Goal: Transaction & Acquisition: Download file/media

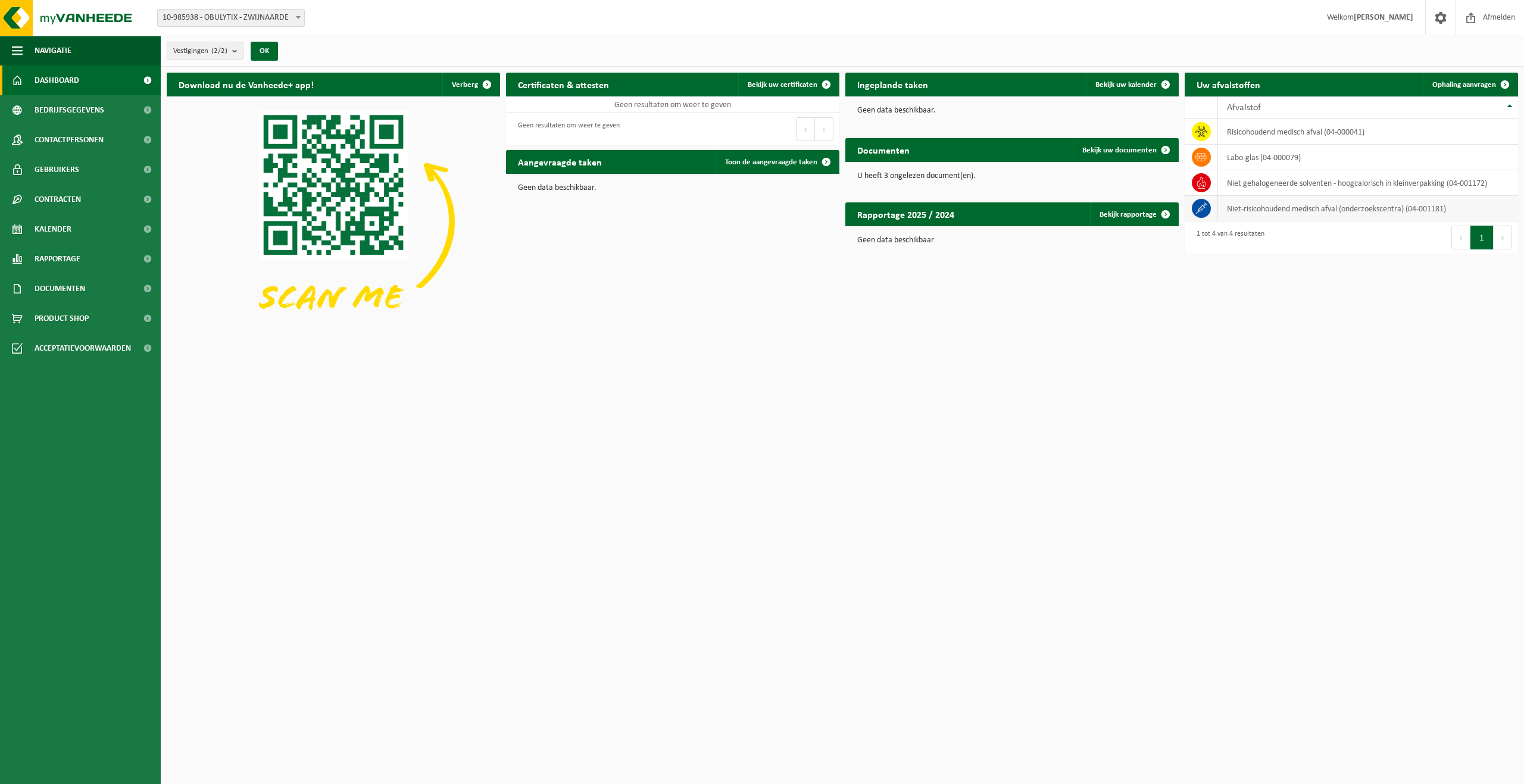
click at [1197, 207] on icon at bounding box center [1201, 208] width 12 height 12
click at [1358, 210] on td "niet-risicohoudend medisch afval (onderzoekscentra) (04-001181)" at bounding box center [1368, 208] width 300 height 26
click at [22, 59] on span "button" at bounding box center [18, 51] width 11 height 30
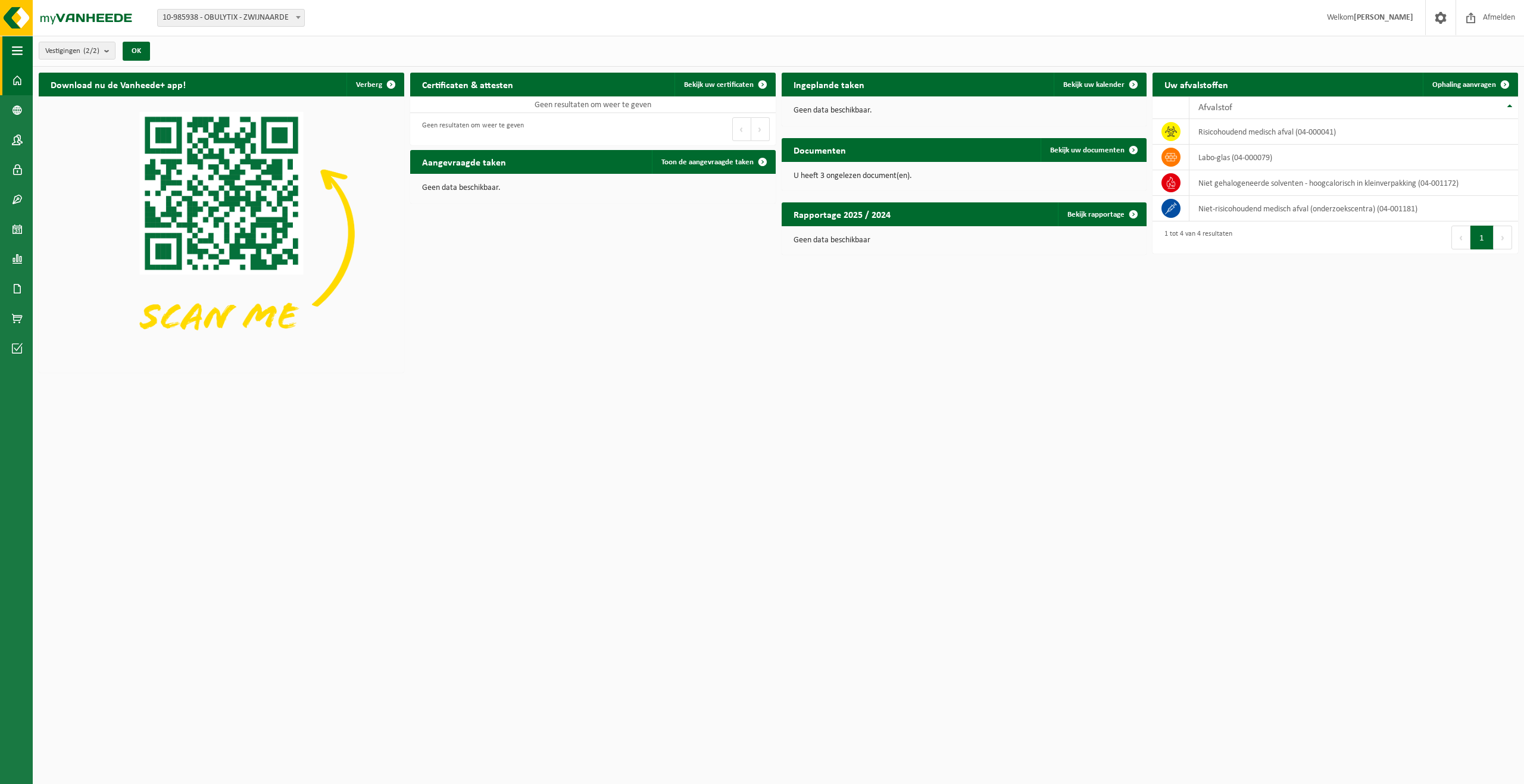
click at [22, 59] on span "button" at bounding box center [18, 51] width 11 height 30
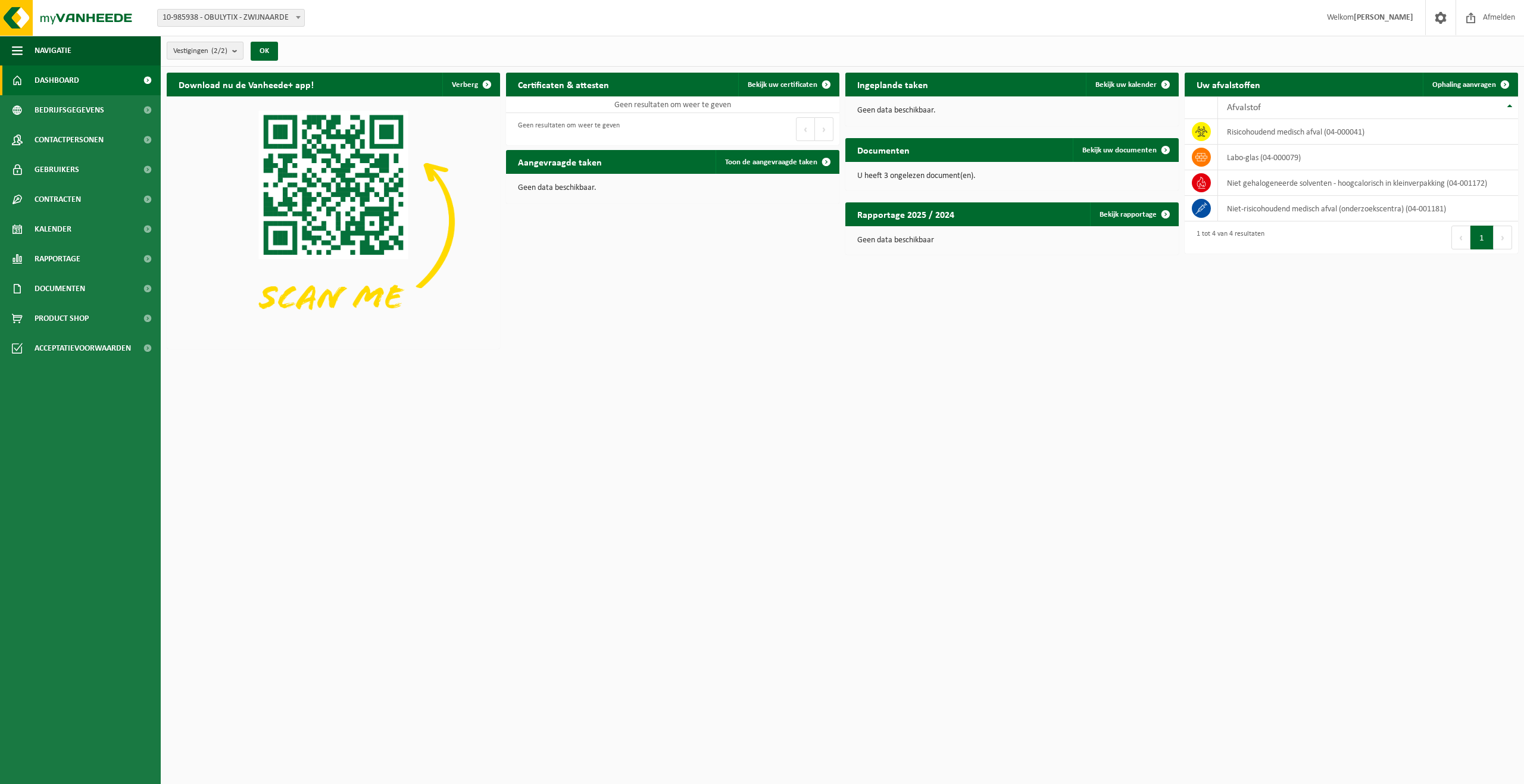
click at [239, 54] on b "submit" at bounding box center [238, 50] width 11 height 16
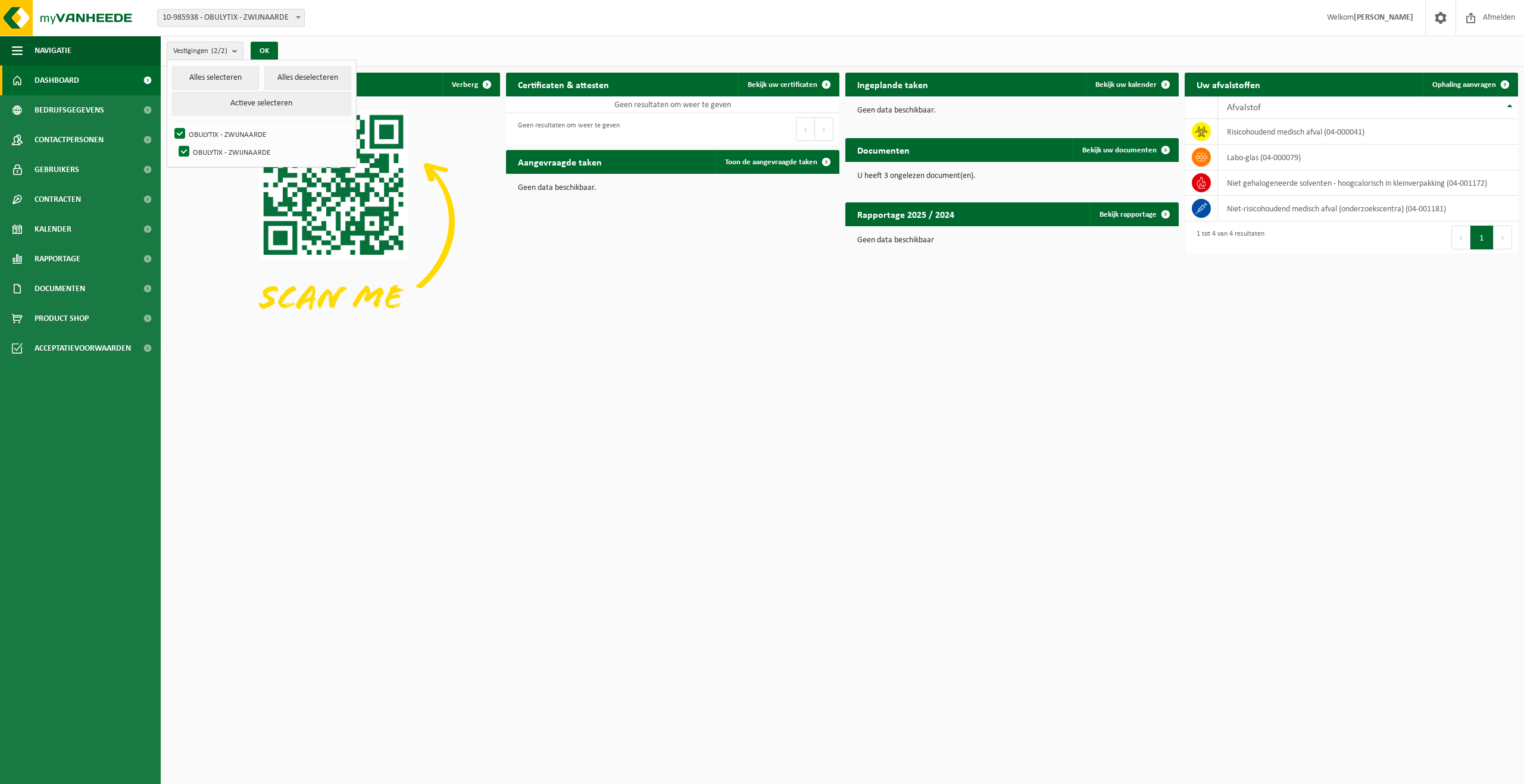
click at [238, 53] on b "submit" at bounding box center [238, 51] width 11 height 17
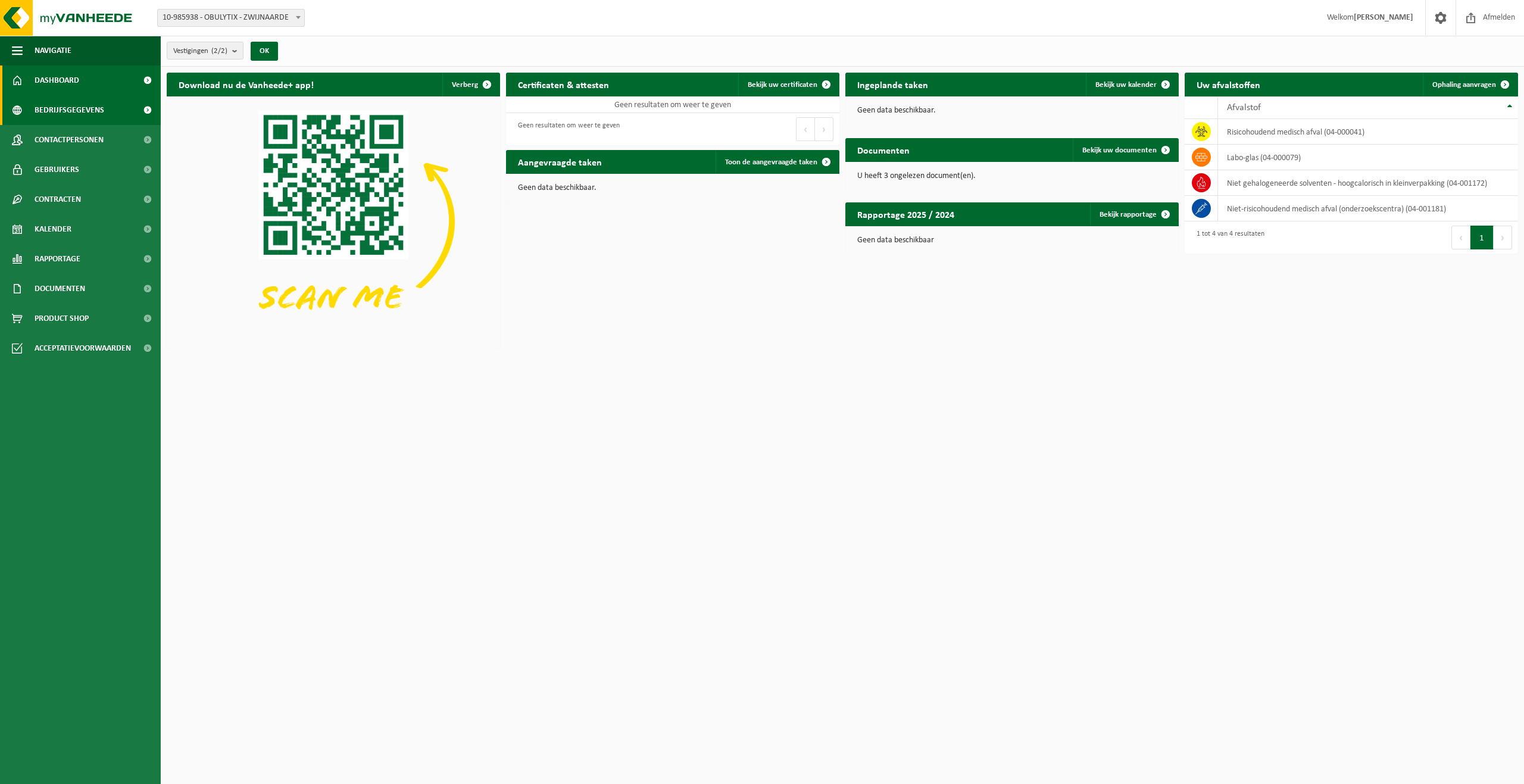
click at [38, 109] on span "Bedrijfsgegevens" at bounding box center [70, 110] width 70 height 30
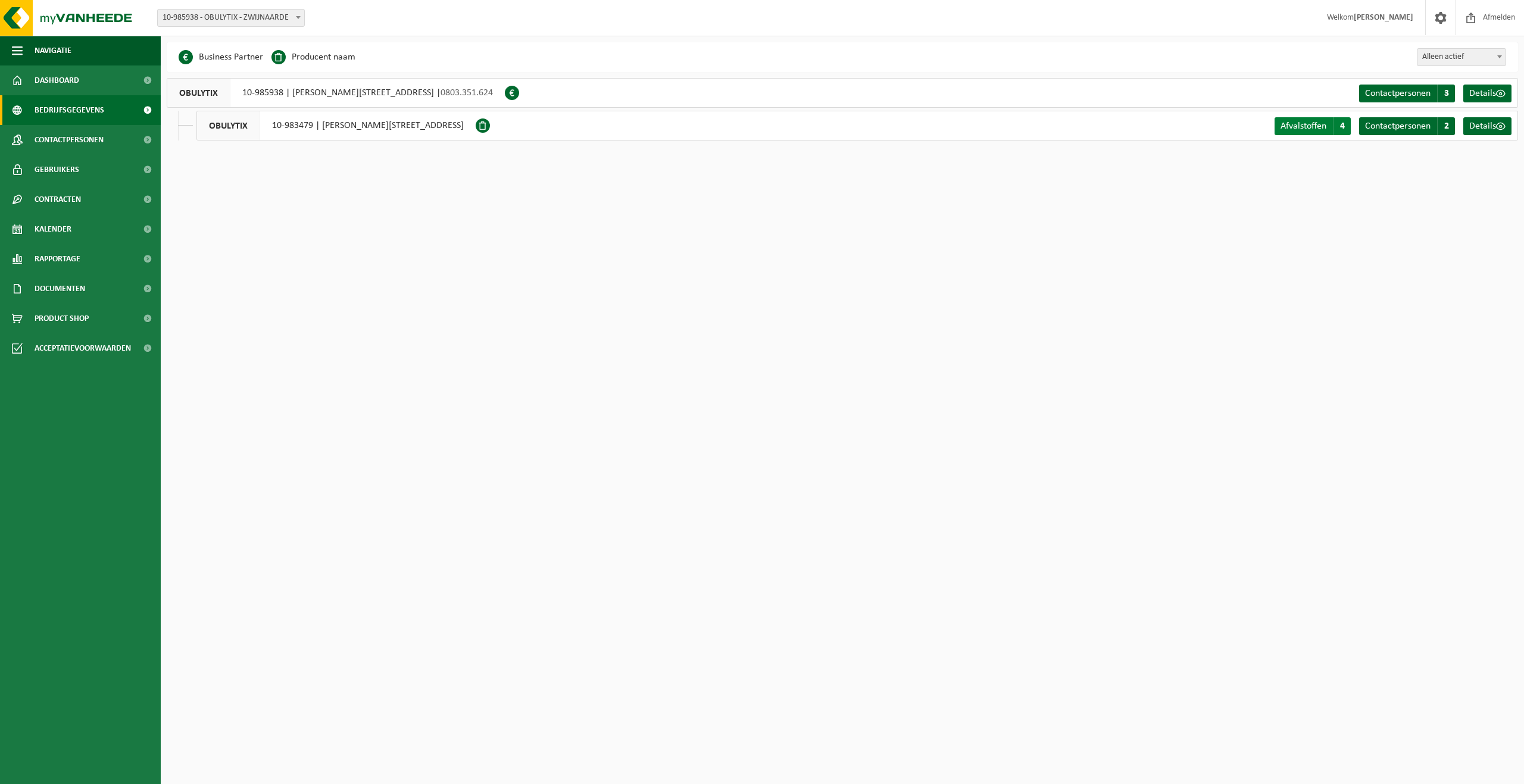
click at [1324, 128] on span "Afvalstoffen" at bounding box center [1303, 126] width 46 height 10
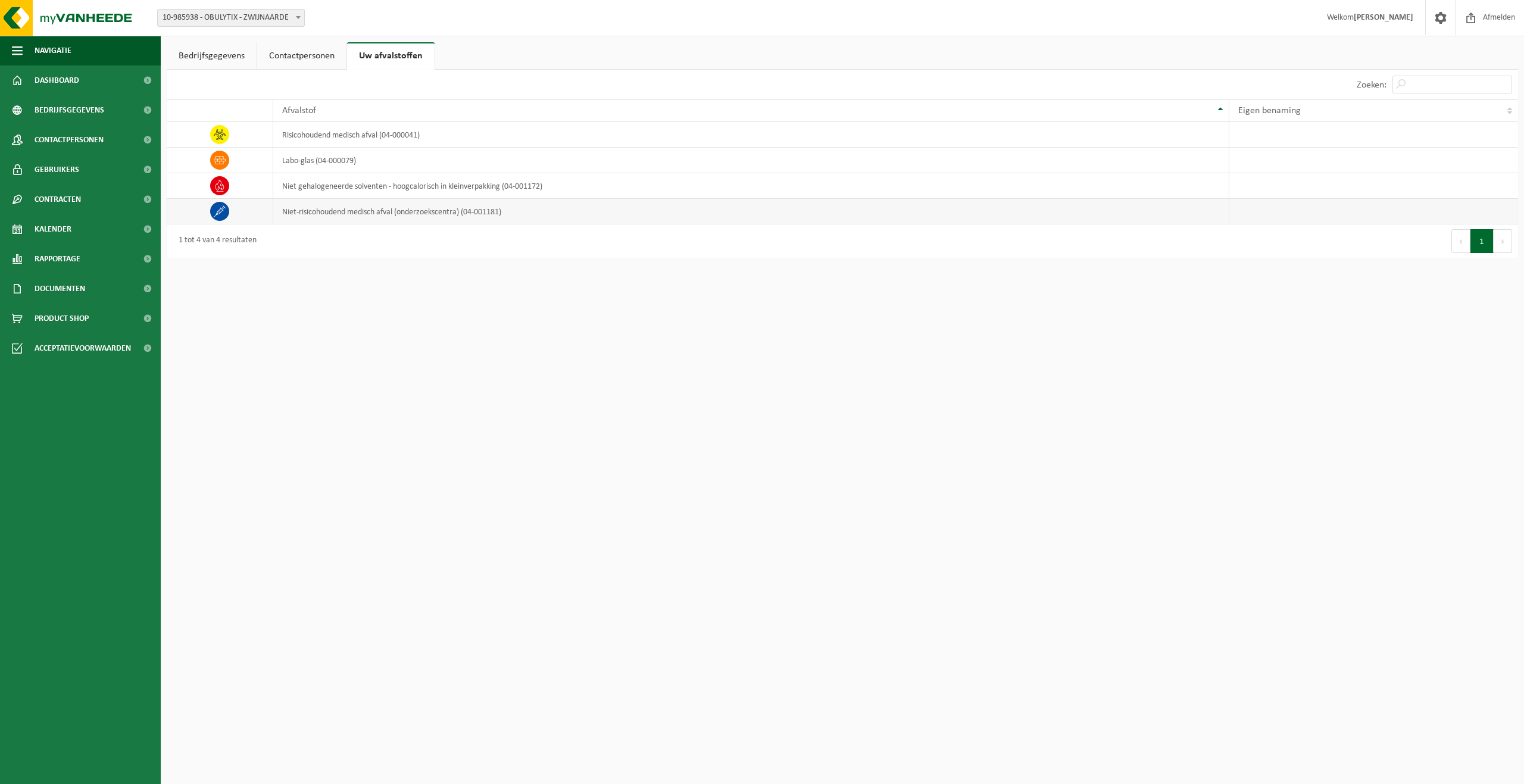
click at [463, 210] on td "niet-risicohoudend medisch afval (onderzoekscentra) (04-001181)" at bounding box center [751, 212] width 956 height 26
click at [202, 212] on td at bounding box center [220, 212] width 107 height 26
click at [1242, 130] on td at bounding box center [1373, 135] width 288 height 26
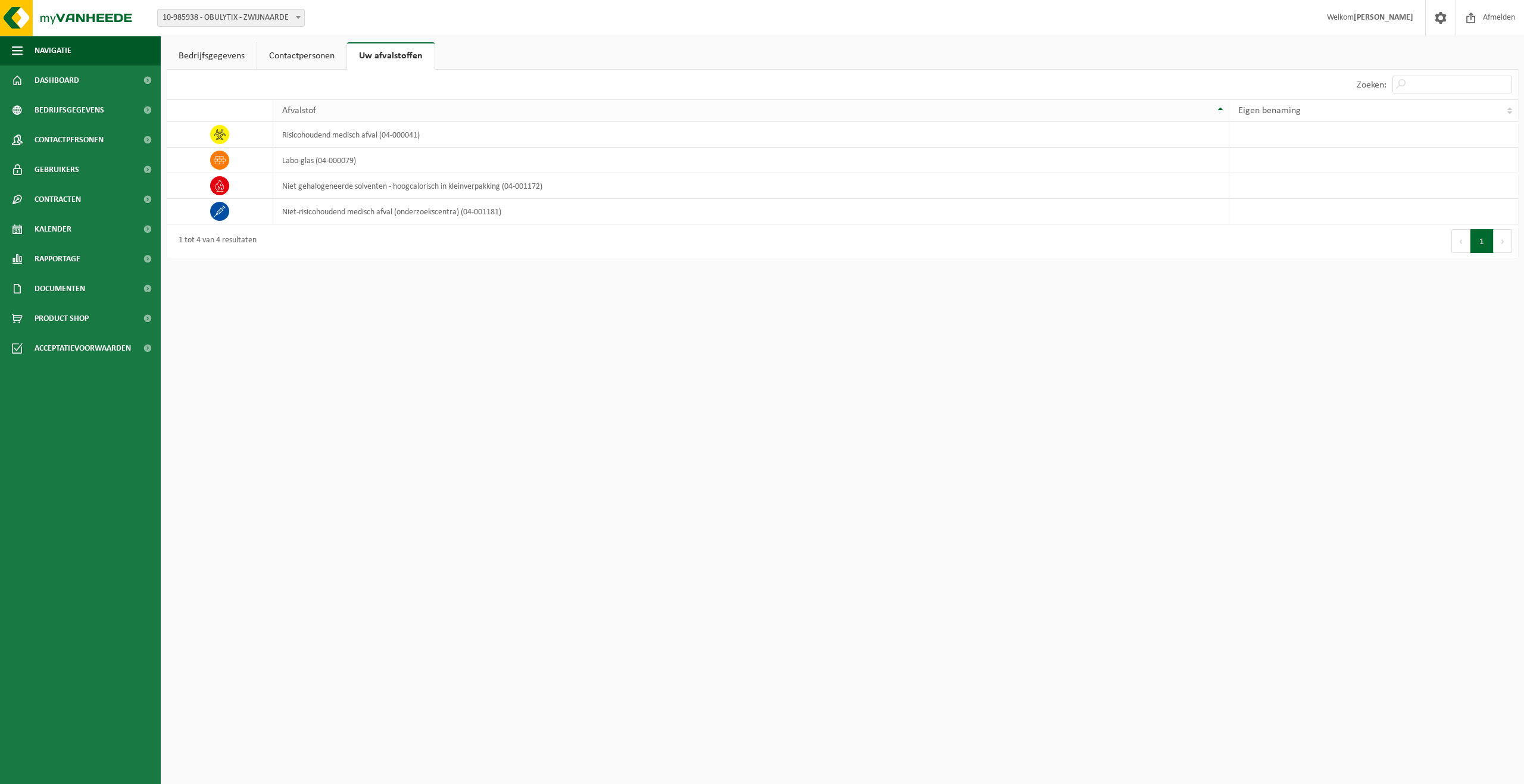
click at [1220, 112] on th "Afvalstof" at bounding box center [751, 110] width 956 height 23
click at [88, 204] on link "Contracten" at bounding box center [80, 199] width 161 height 30
click at [91, 230] on span "Actieve contracten" at bounding box center [70, 229] width 66 height 23
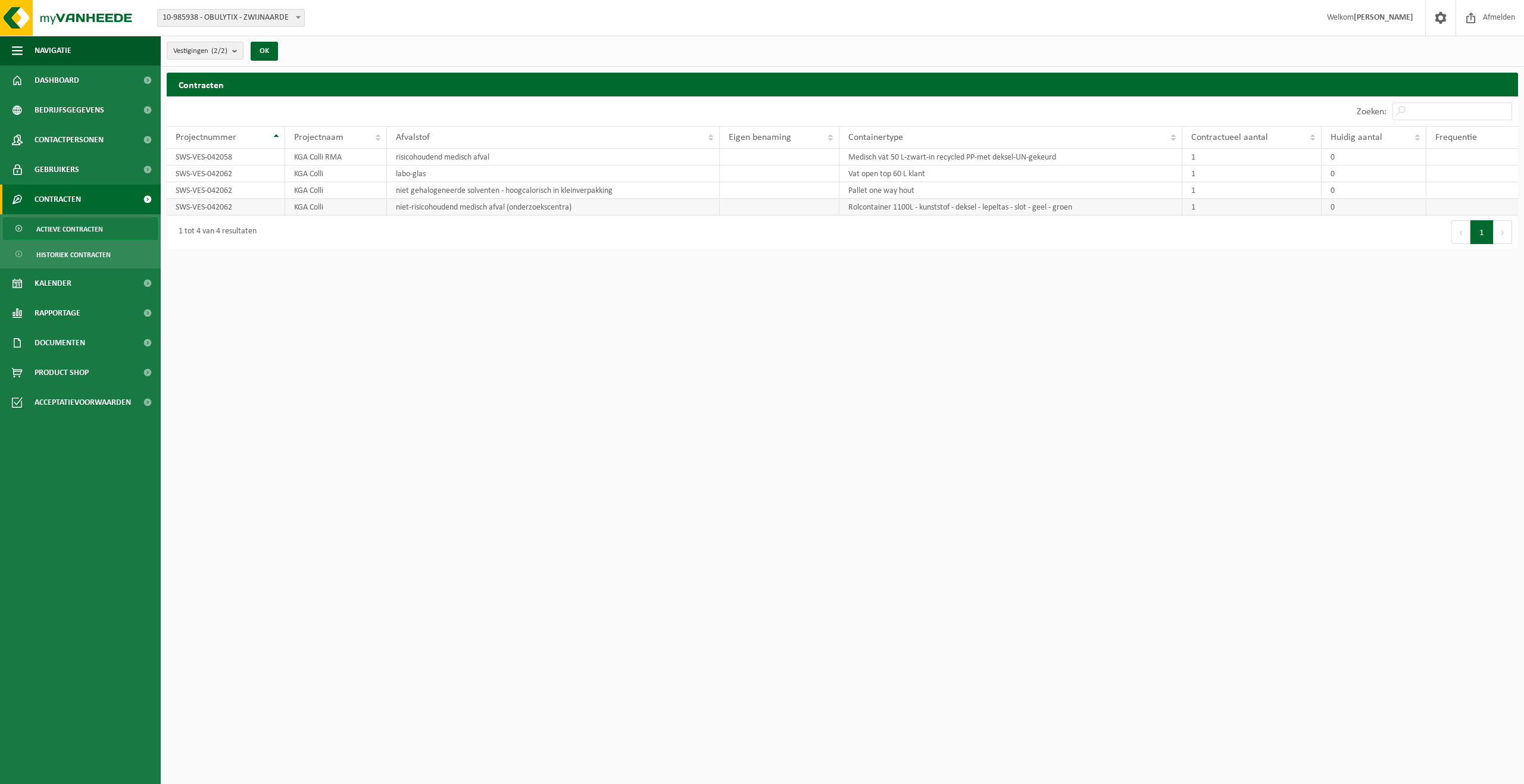
click at [336, 208] on td "KGA Colli" at bounding box center [337, 207] width 102 height 16
click at [92, 282] on link "Kalender" at bounding box center [80, 283] width 161 height 30
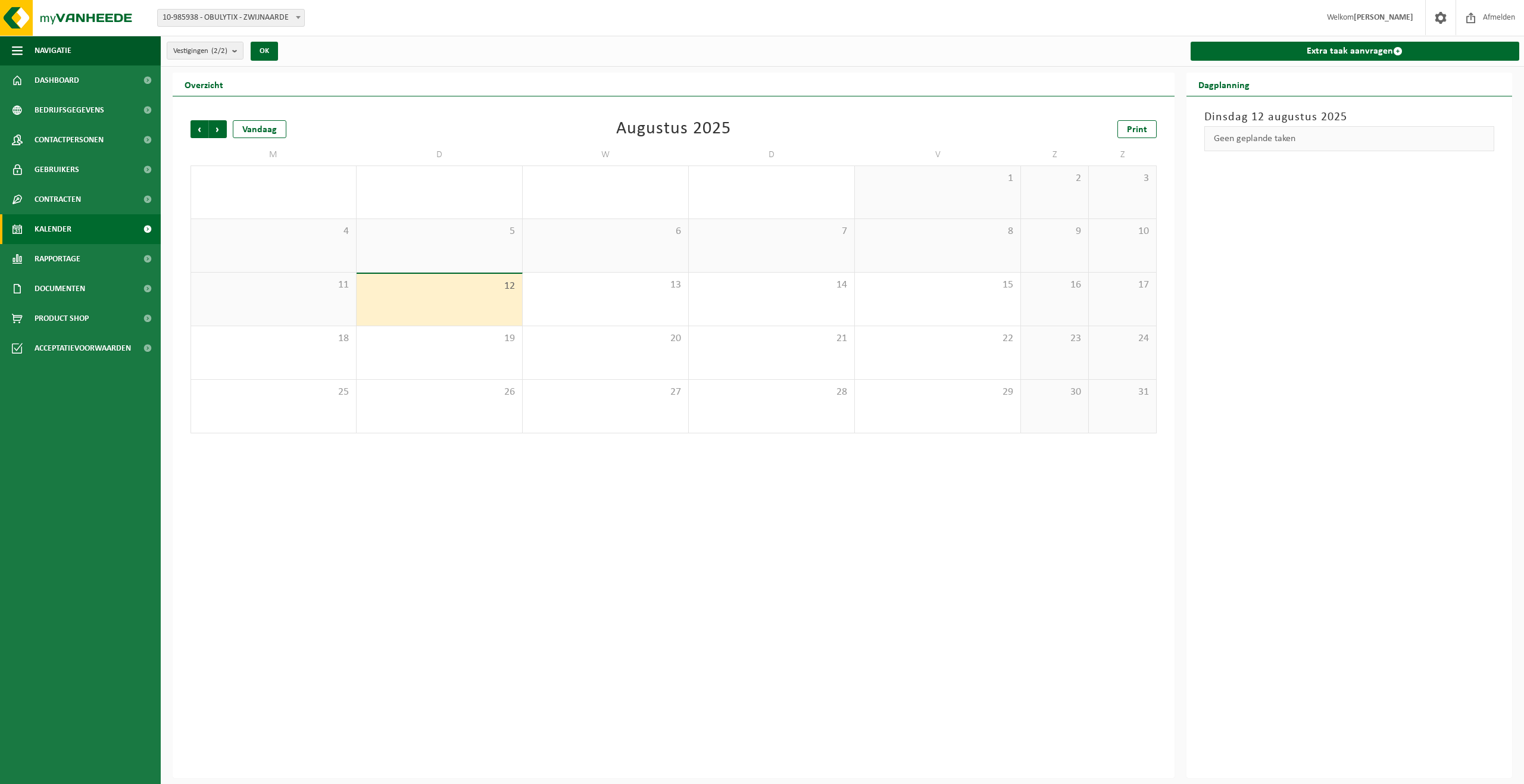
click at [392, 279] on div "12" at bounding box center [439, 299] width 165 height 52
click at [406, 301] on div "12" at bounding box center [439, 299] width 165 height 52
click at [46, 263] on span "Rapportage" at bounding box center [57, 258] width 46 height 30
click at [75, 312] on span "In lijstvorm" at bounding box center [57, 314] width 41 height 23
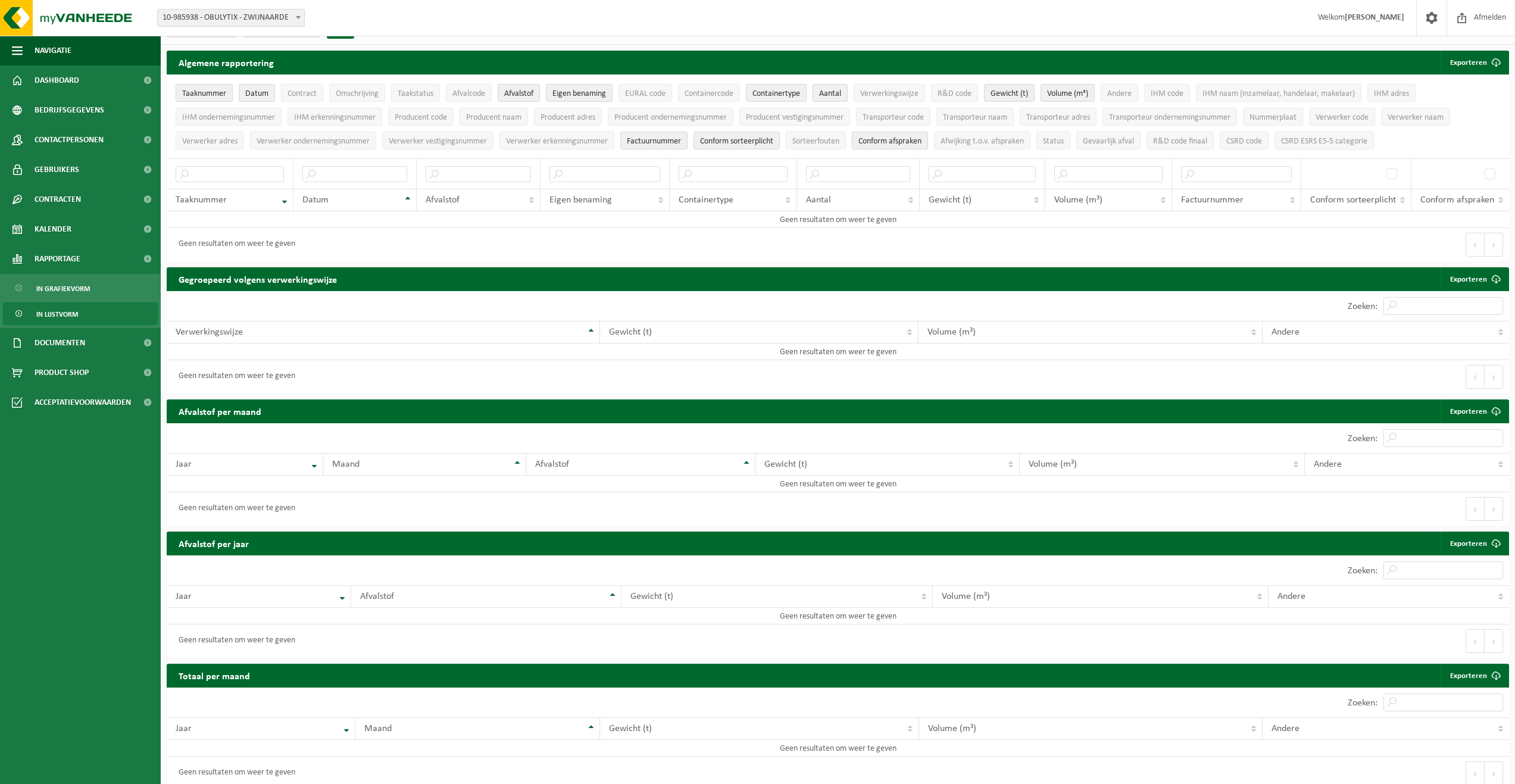
scroll to position [32, 0]
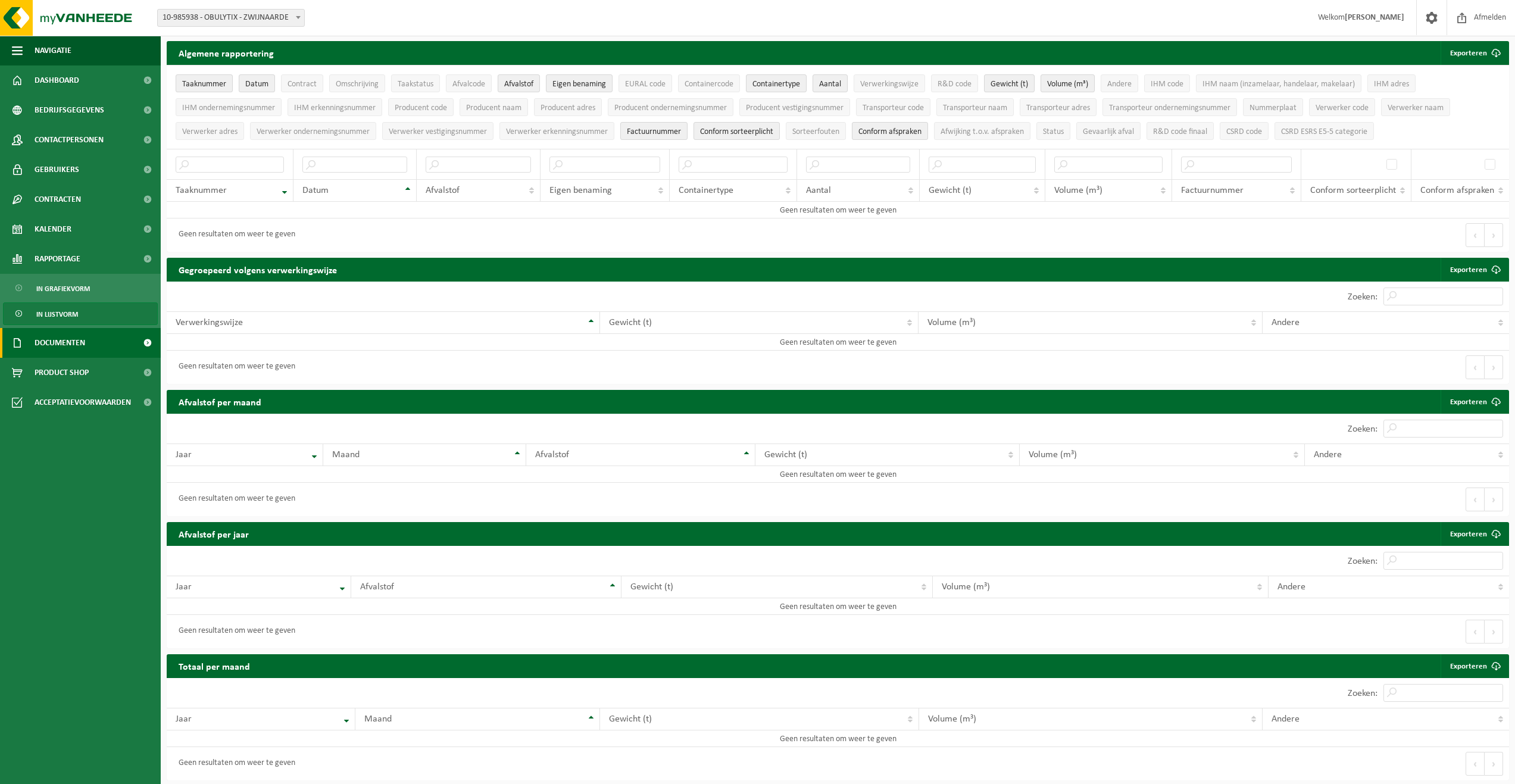
click at [105, 337] on link "Documenten" at bounding box center [80, 343] width 161 height 30
click at [75, 376] on link "Facturen" at bounding box center [80, 372] width 155 height 23
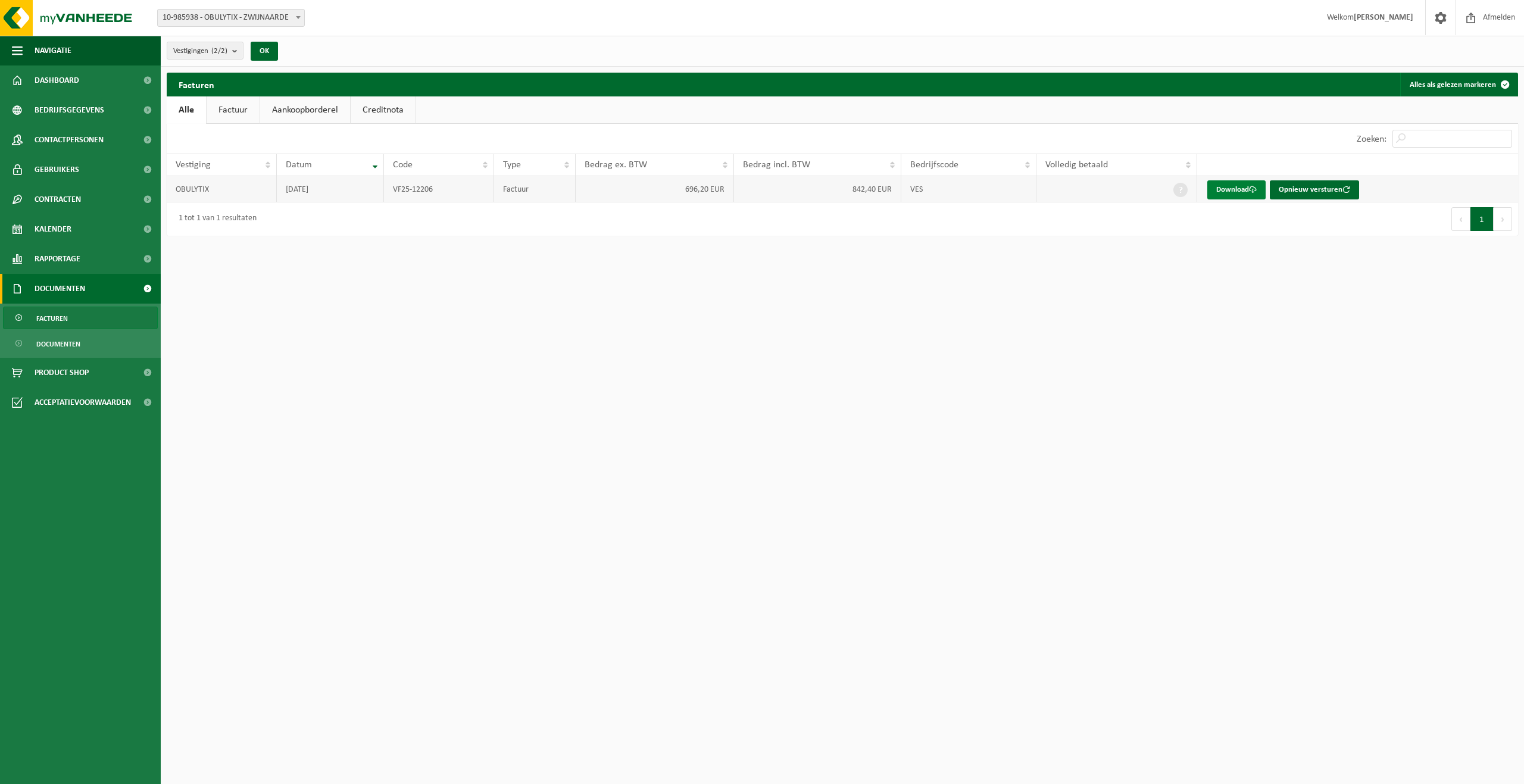
click at [1243, 188] on link "Download" at bounding box center [1237, 190] width 59 height 19
click at [94, 344] on link "Documenten" at bounding box center [80, 343] width 155 height 23
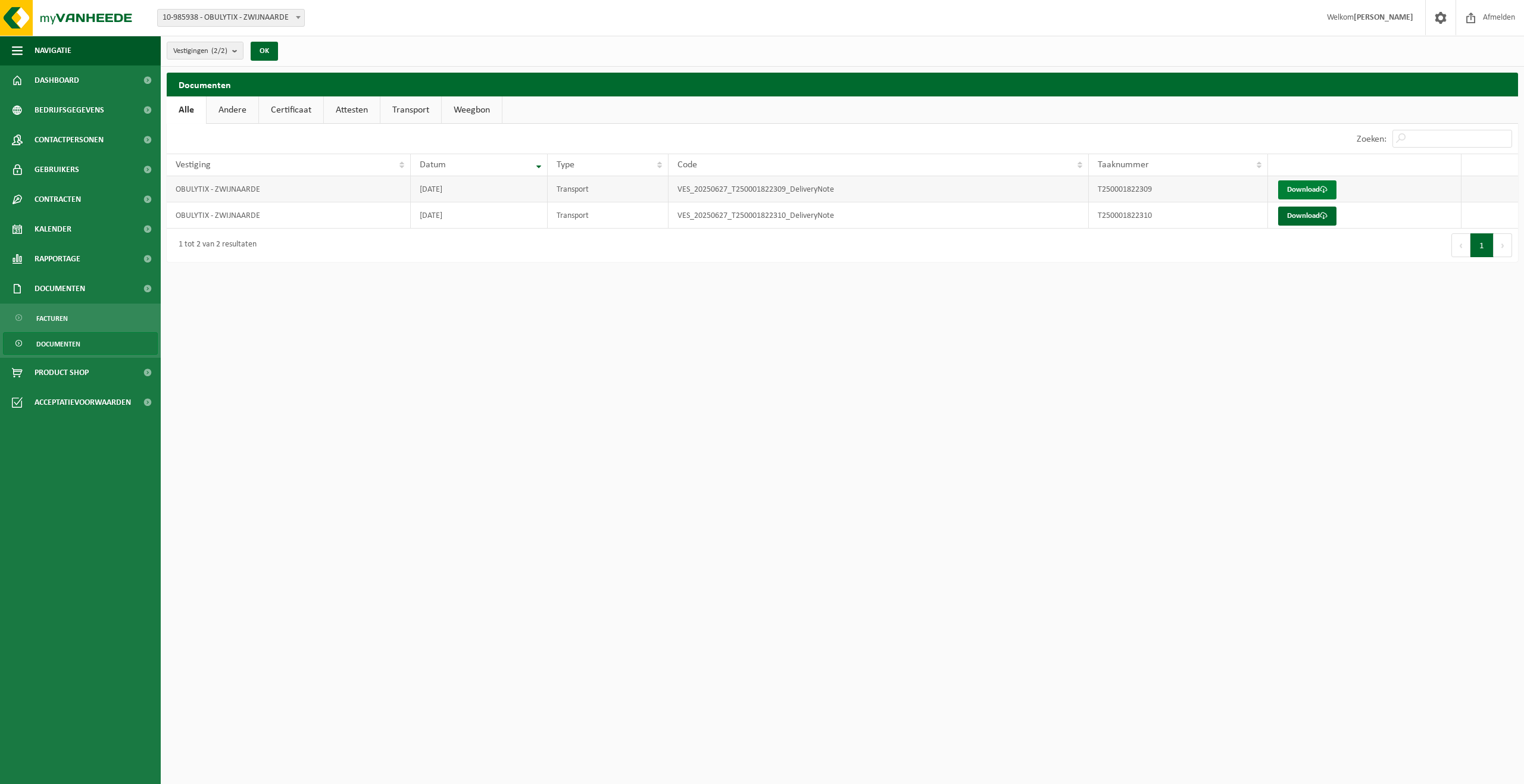
click at [1315, 185] on link "Download" at bounding box center [1308, 190] width 59 height 19
click at [1317, 219] on link "Download" at bounding box center [1308, 216] width 59 height 19
click at [91, 347] on link "Documenten" at bounding box center [80, 343] width 155 height 23
